Goal: Navigation & Orientation: Find specific page/section

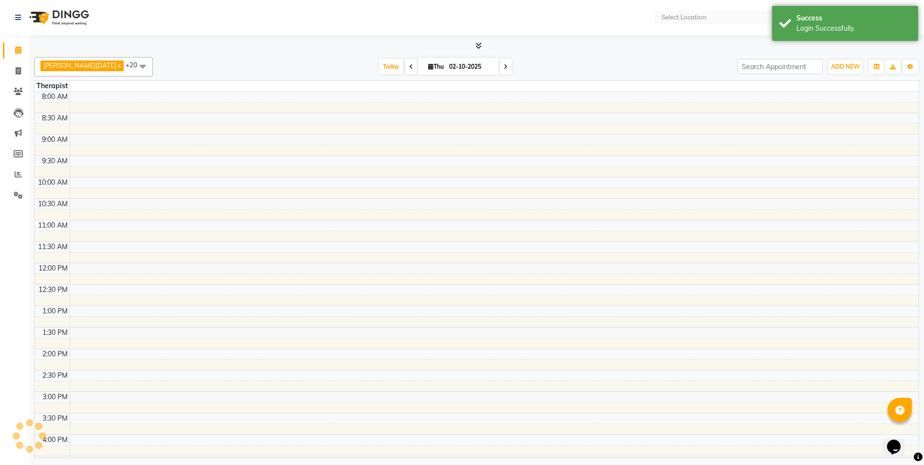
select select "en"
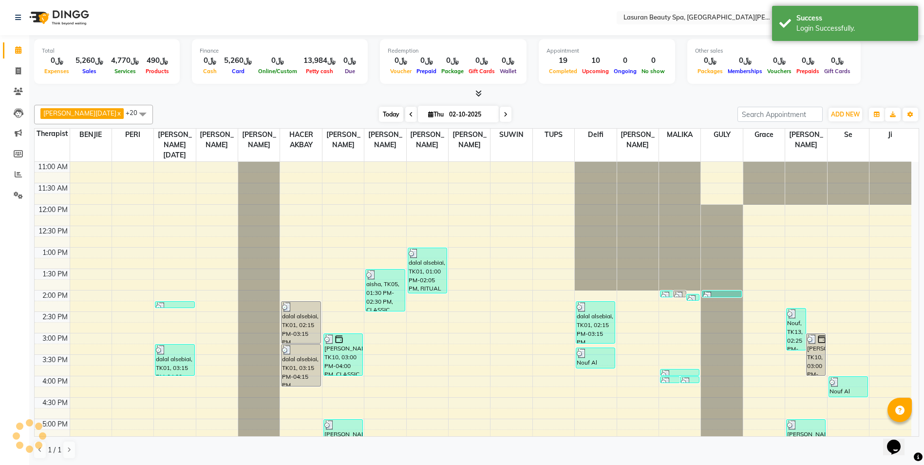
click at [379, 117] on span "Today" at bounding box center [391, 114] width 24 height 15
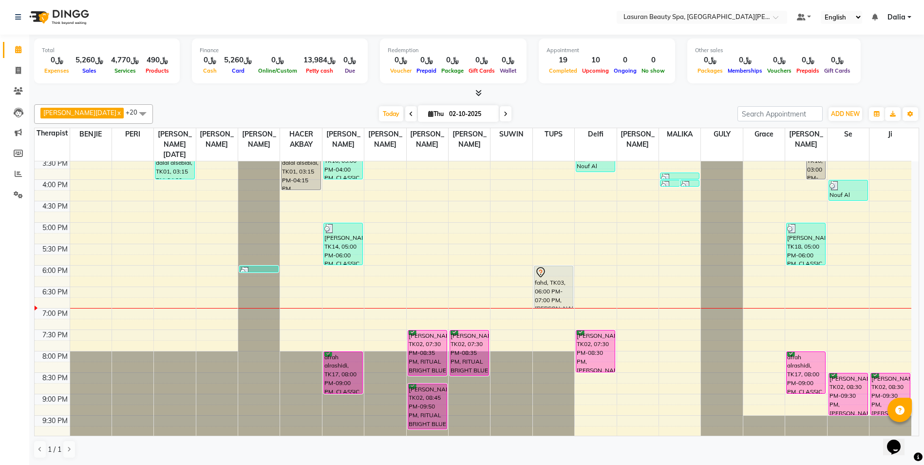
scroll to position [197, 0]
click at [379, 112] on span "Today" at bounding box center [391, 113] width 24 height 15
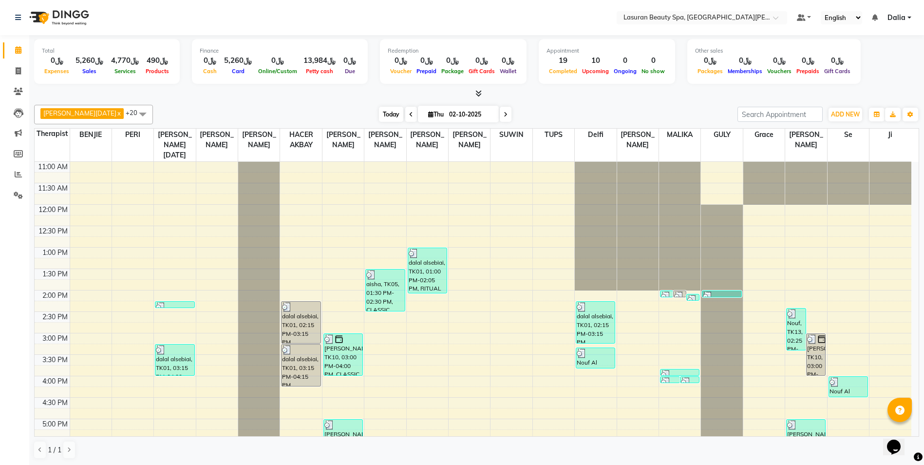
click at [379, 112] on span "Today" at bounding box center [391, 114] width 24 height 15
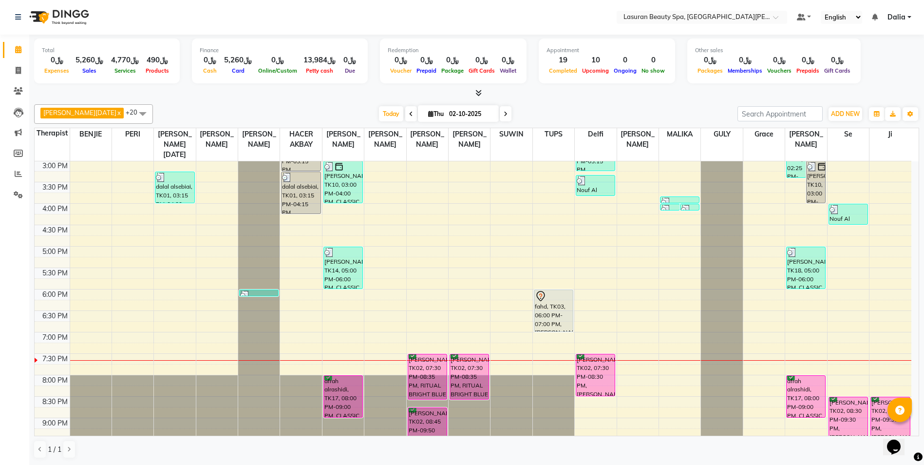
scroll to position [197, 0]
